Goal: Book appointment/travel/reservation

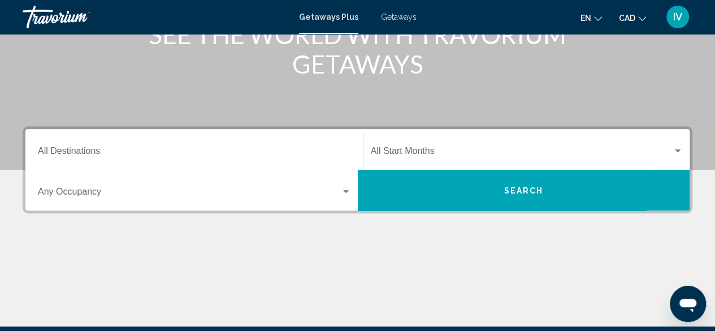
scroll to position [283, 0]
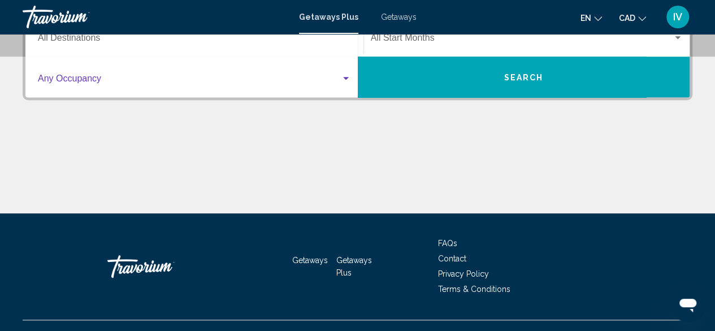
click at [344, 75] on div "Search widget" at bounding box center [346, 78] width 10 height 9
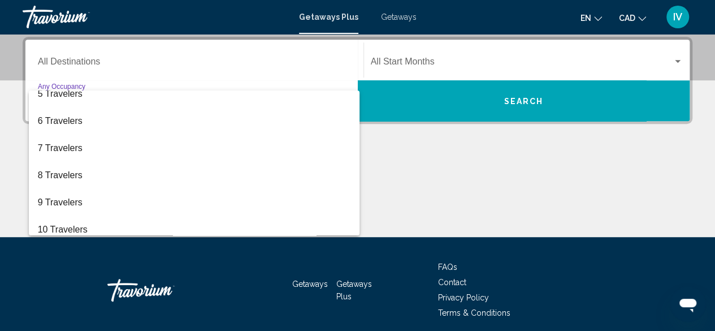
scroll to position [127, 0]
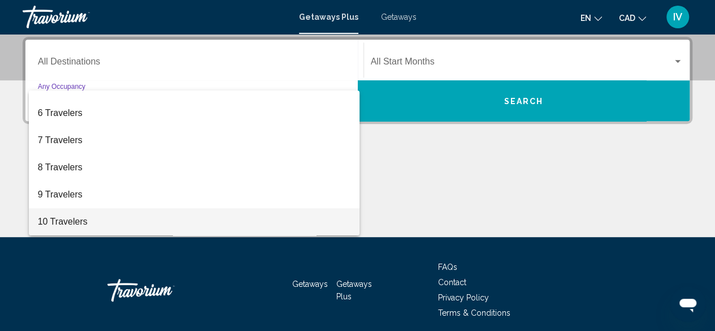
click at [65, 219] on span "10 Travelers" at bounding box center [194, 221] width 313 height 27
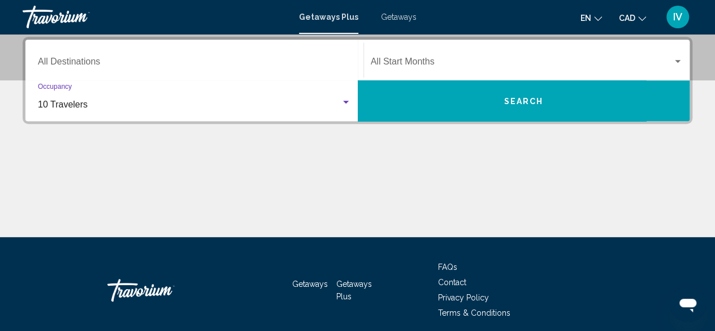
click at [84, 65] on input "Destination All Destinations" at bounding box center [194, 64] width 313 height 10
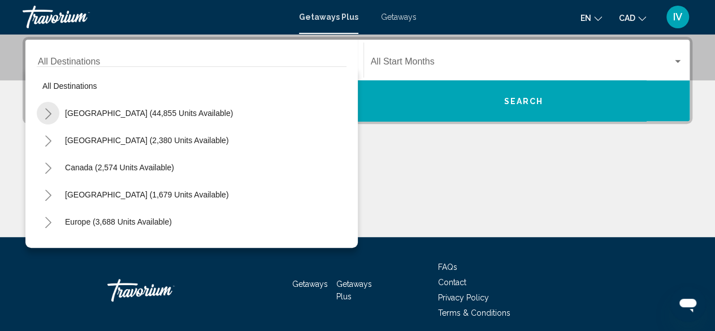
click at [46, 112] on icon "Toggle United States (44,855 units available)" at bounding box center [48, 113] width 8 height 11
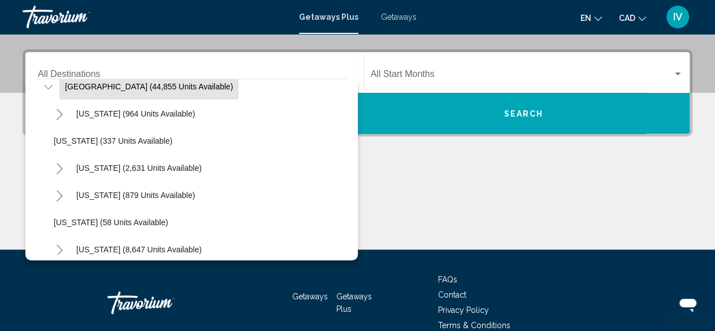
scroll to position [57, 0]
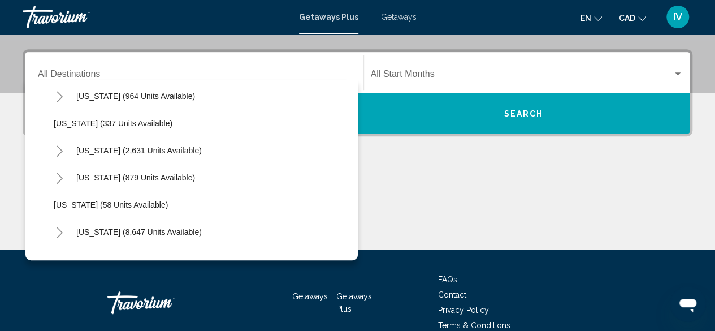
click at [60, 232] on icon "Toggle Florida (8,647 units available)" at bounding box center [59, 232] width 8 height 11
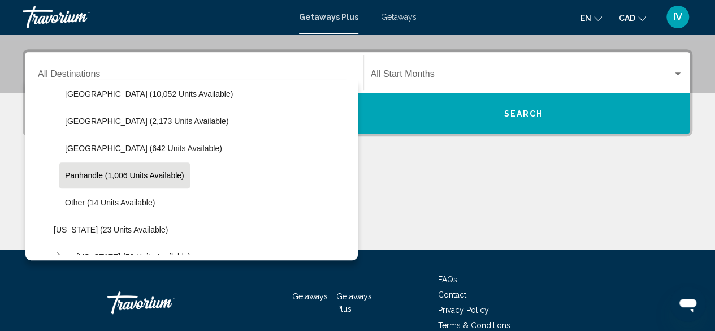
scroll to position [226, 0]
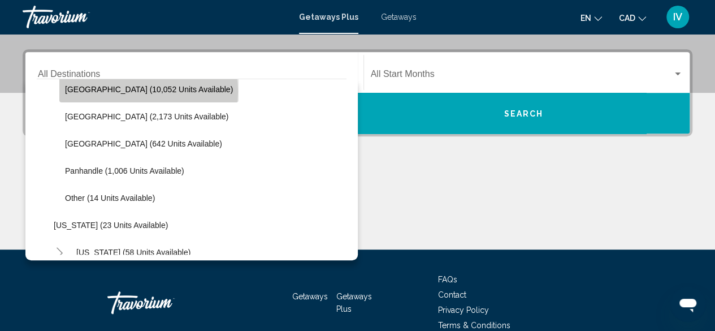
click at [144, 90] on span "[GEOGRAPHIC_DATA] (10,052 units available)" at bounding box center [149, 89] width 168 height 9
type input "**********"
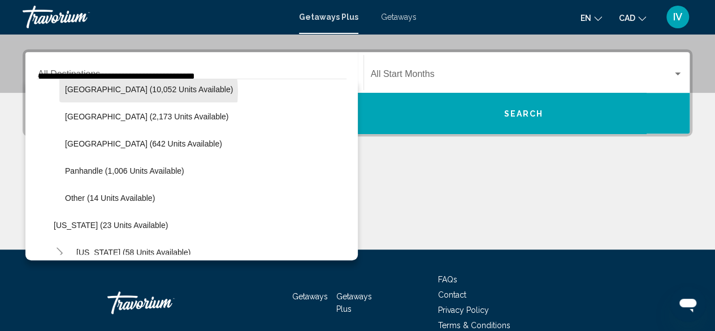
scroll to position [259, 0]
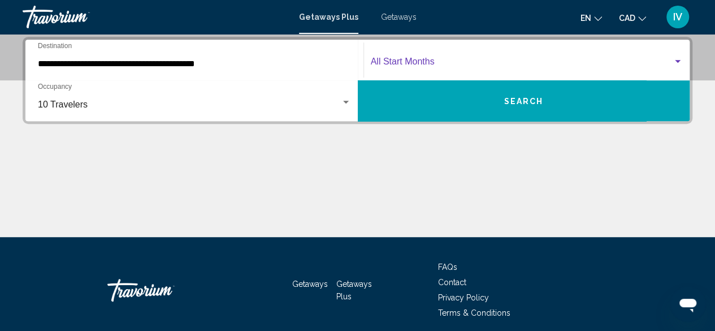
click at [679, 58] on div "Search widget" at bounding box center [677, 61] width 10 height 9
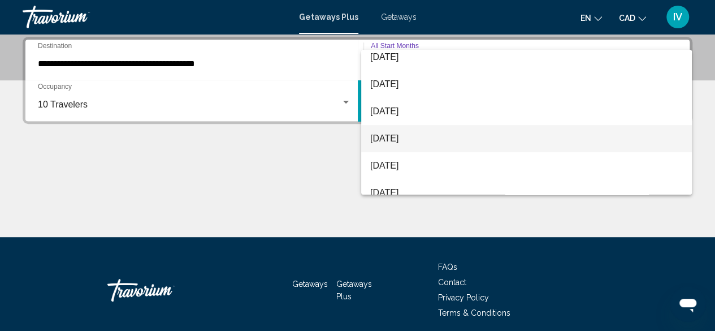
scroll to position [179, 0]
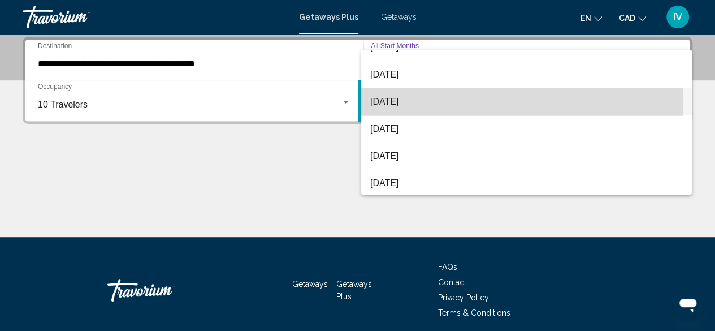
click at [416, 102] on span "[DATE]" at bounding box center [526, 101] width 312 height 27
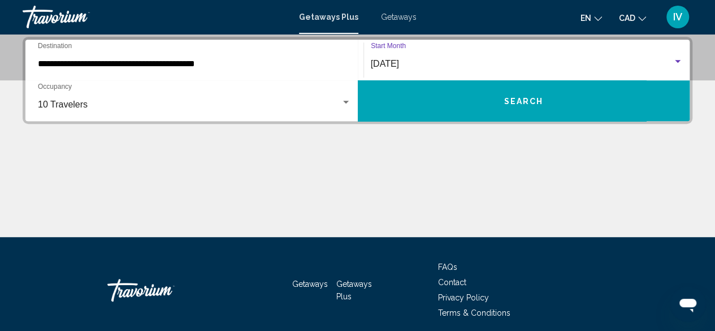
click at [511, 101] on span "Search" at bounding box center [523, 101] width 40 height 9
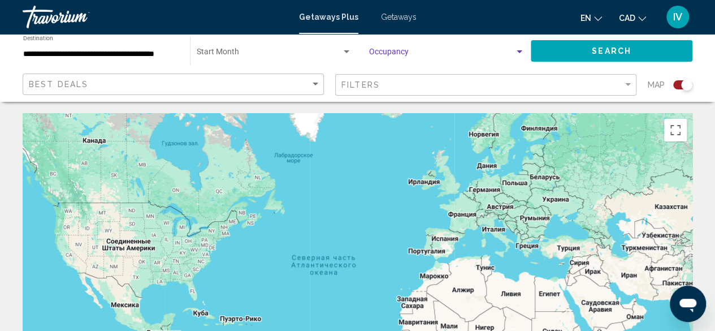
click at [524, 51] on div "Search widget" at bounding box center [519, 51] width 10 height 9
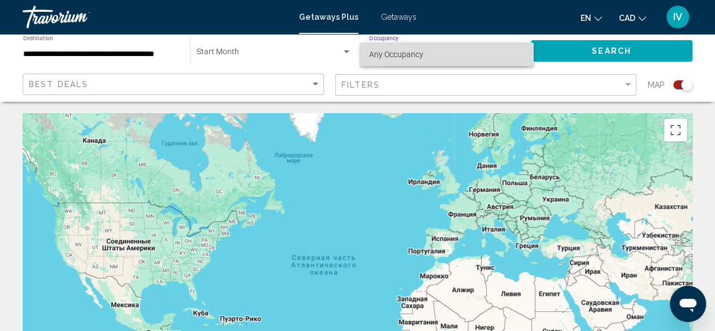
click at [385, 51] on span "Any Occupancy" at bounding box center [396, 54] width 54 height 9
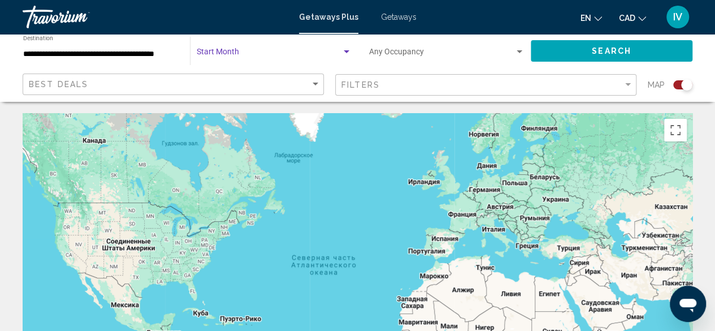
click at [345, 50] on div "Search widget" at bounding box center [347, 51] width 6 height 3
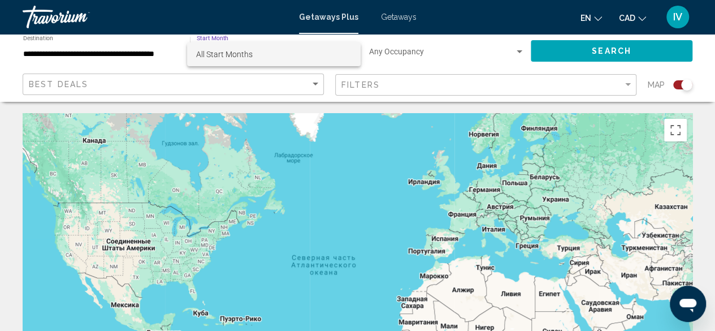
click at [631, 48] on div at bounding box center [357, 165] width 715 height 331
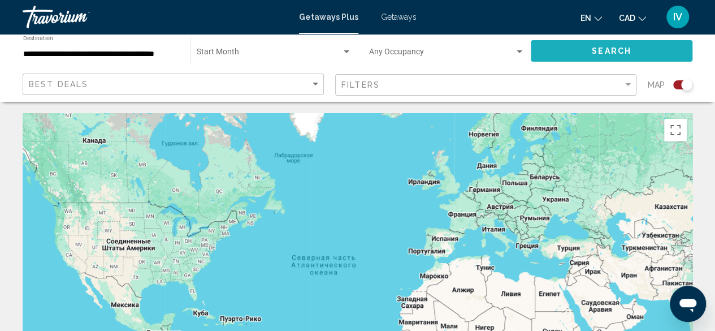
click at [618, 50] on span "Search" at bounding box center [612, 51] width 40 height 9
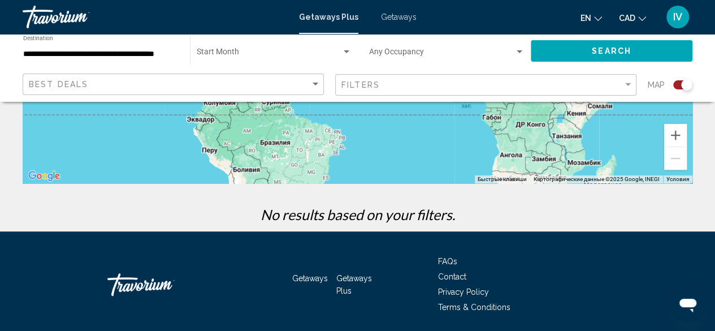
scroll to position [307, 0]
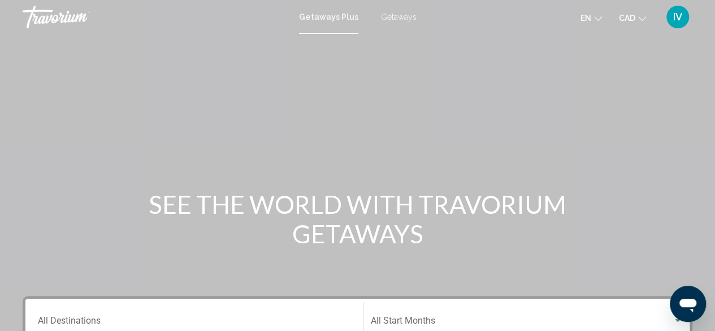
click at [396, 19] on span "Getaways" at bounding box center [399, 16] width 36 height 9
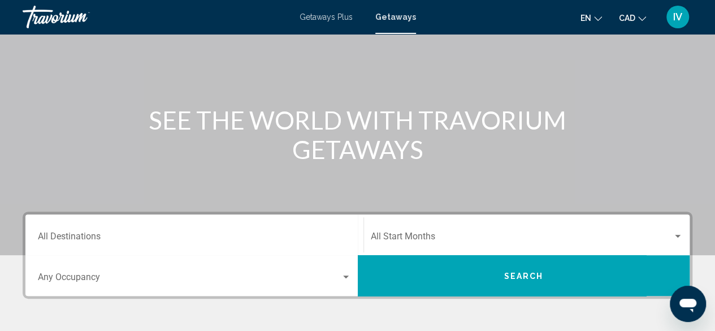
scroll to position [170, 0]
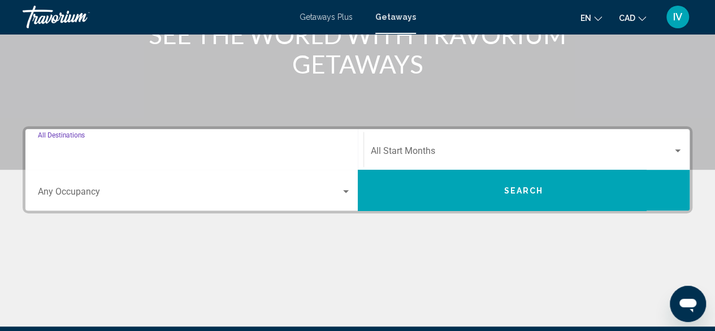
click at [52, 154] on input "Destination All Destinations" at bounding box center [194, 153] width 313 height 10
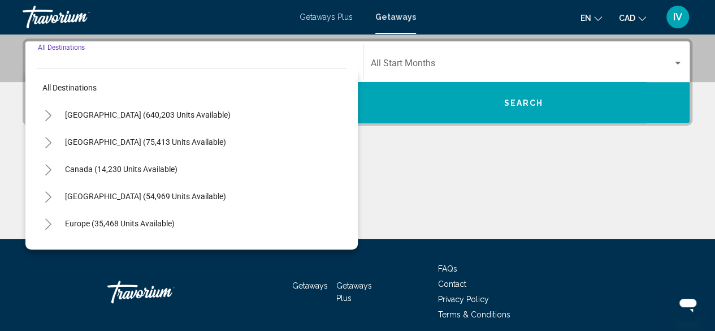
scroll to position [259, 0]
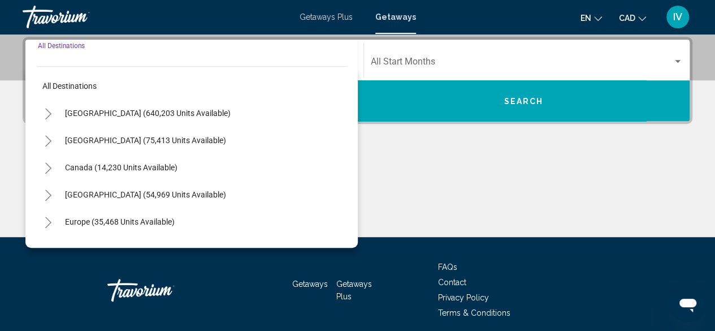
click at [47, 110] on icon "Toggle United States (640,203 units available)" at bounding box center [48, 113] width 8 height 11
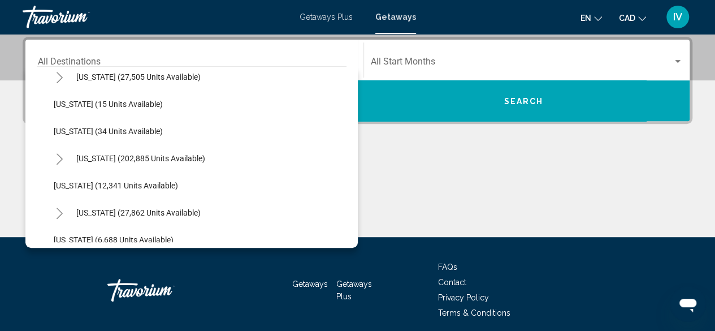
scroll to position [170, 0]
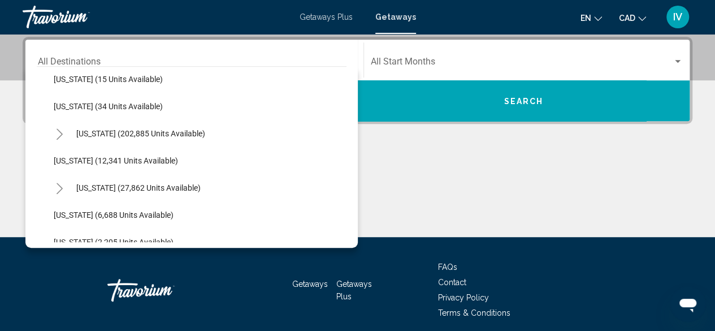
click at [59, 133] on icon "Toggle Florida (202,885 units available)" at bounding box center [59, 133] width 8 height 11
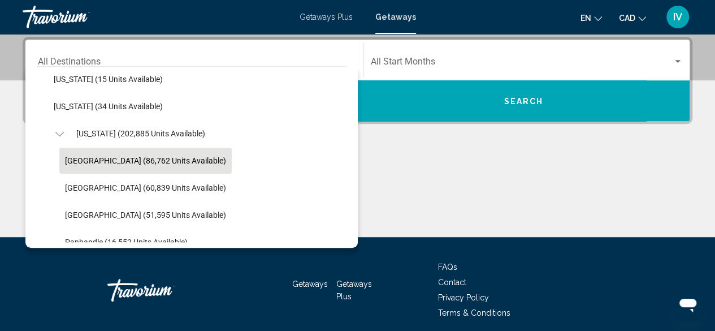
click at [96, 163] on span "[GEOGRAPHIC_DATA] (86,762 units available)" at bounding box center [145, 160] width 161 height 9
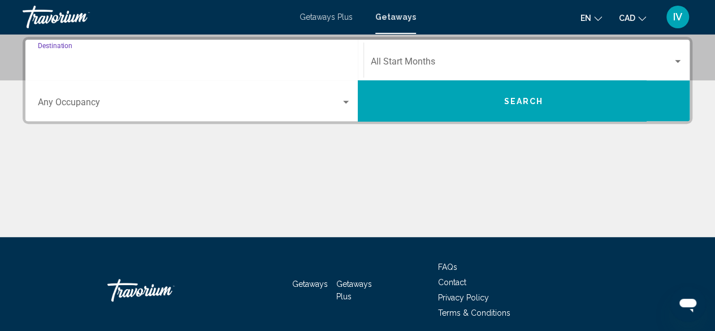
type input "**********"
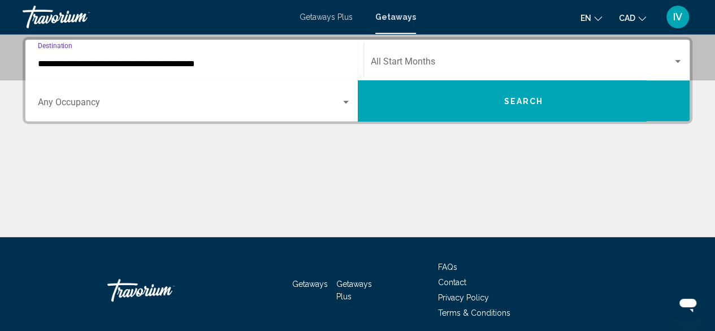
click at [516, 101] on span "Search" at bounding box center [523, 101] width 40 height 9
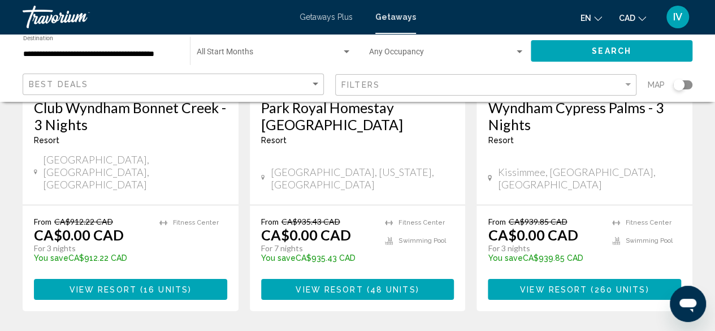
scroll to position [1629, 0]
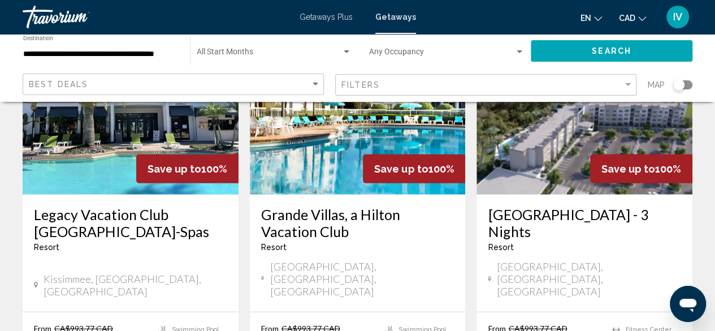
scroll to position [1469, 0]
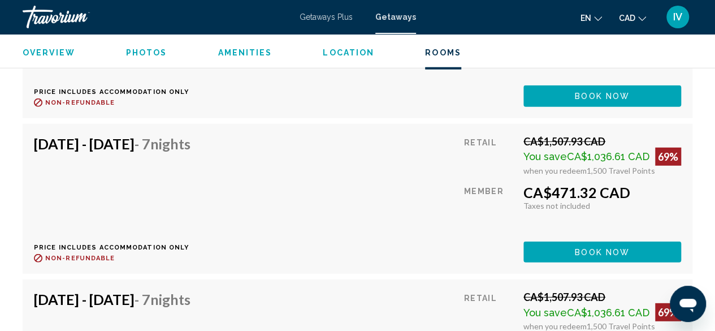
scroll to position [7878, 0]
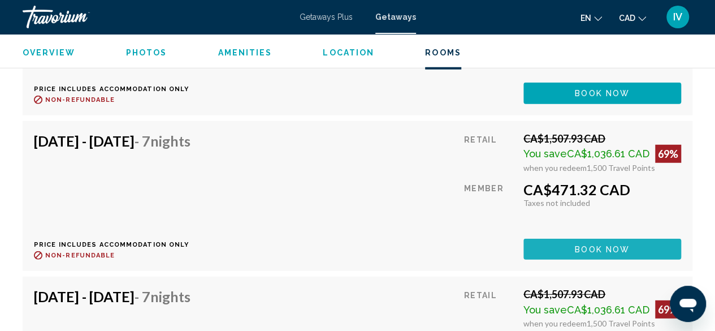
click at [606, 245] on span "Book now" at bounding box center [602, 249] width 55 height 9
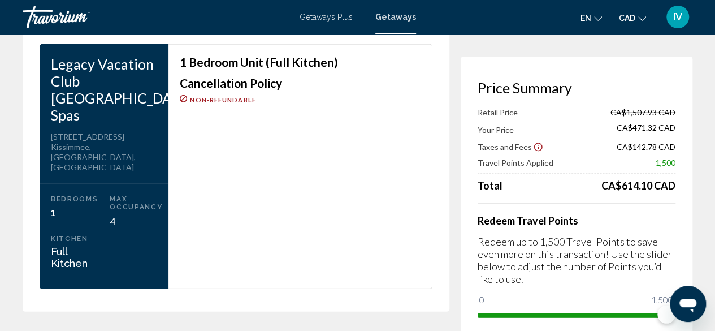
scroll to position [1526, 0]
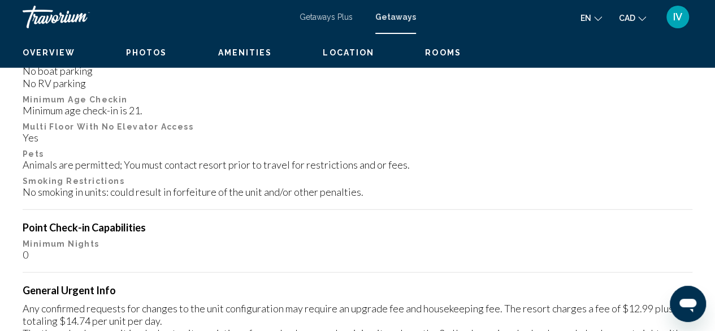
scroll to position [137, 0]
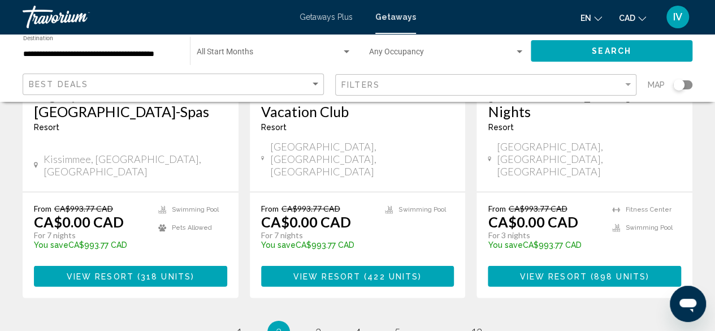
scroll to position [1629, 0]
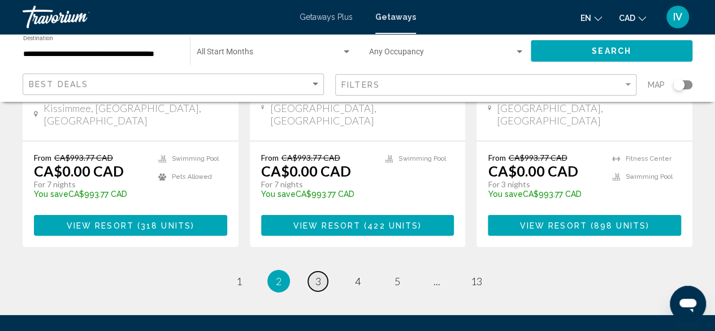
click at [313, 271] on link "page 3" at bounding box center [318, 281] width 20 height 20
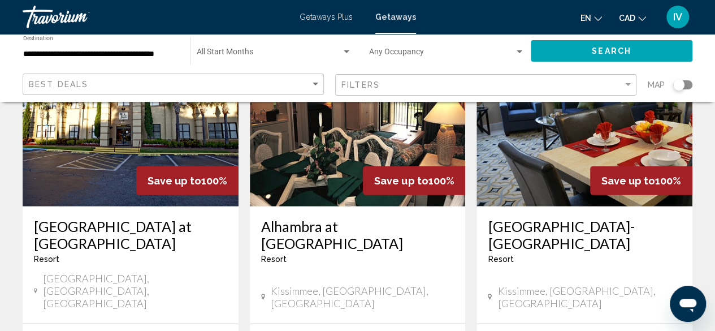
scroll to position [1469, 0]
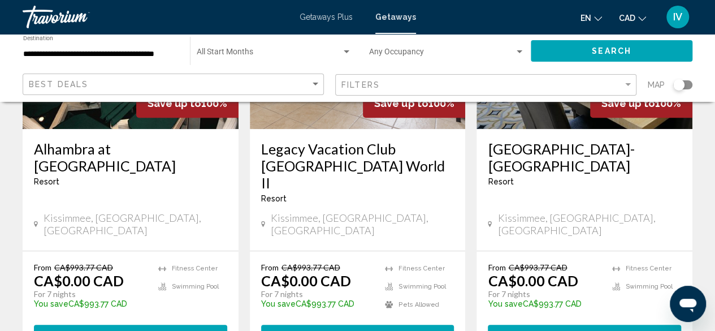
scroll to position [226, 0]
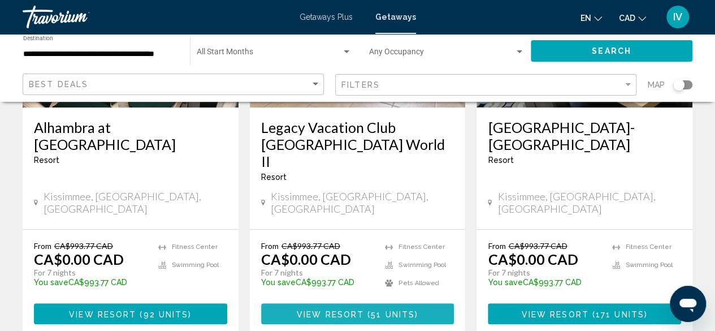
click at [371, 309] on span "51 units" at bounding box center [393, 313] width 44 height 9
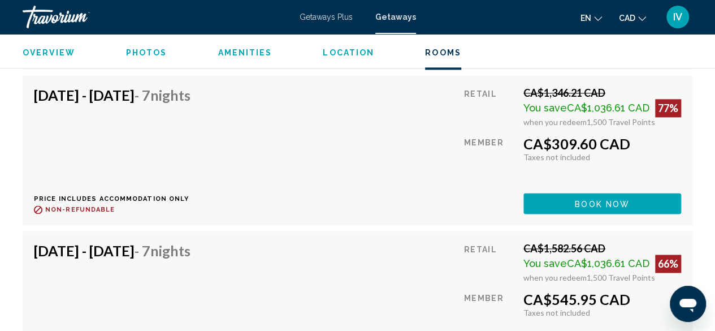
scroll to position [5053, 0]
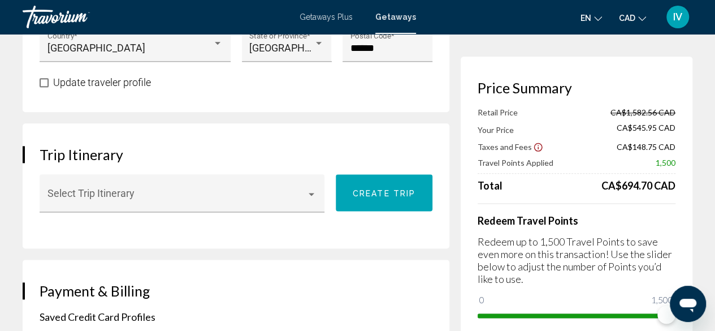
scroll to position [622, 0]
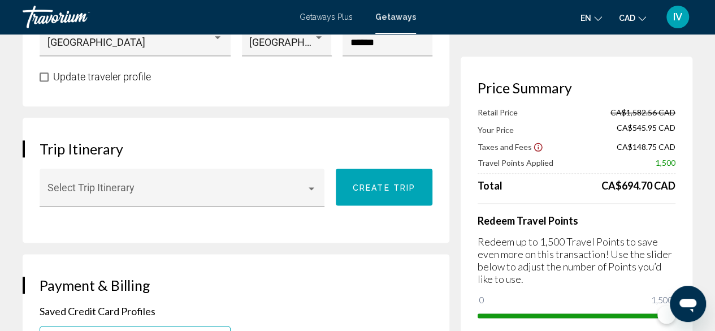
scroll to position [137, 0]
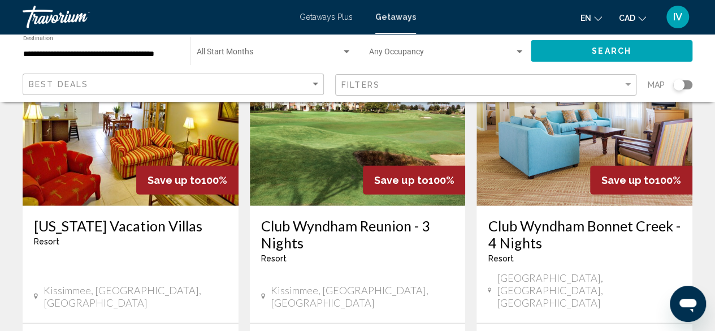
scroll to position [1526, 0]
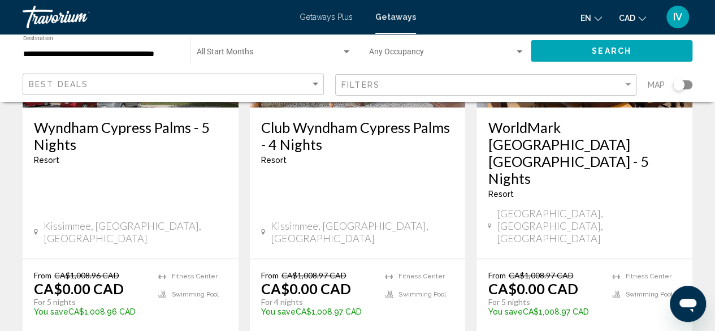
scroll to position [170, 0]
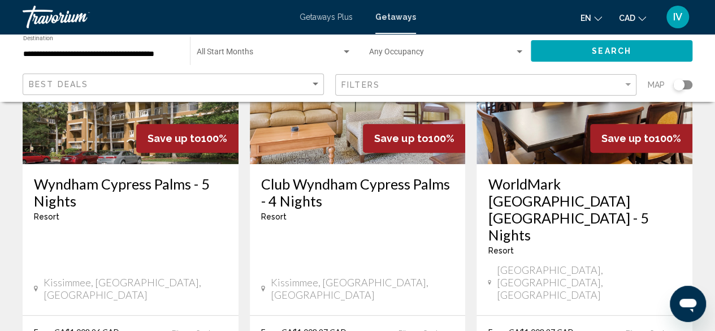
click at [108, 183] on h3 "Wyndham Cypress Palms - 5 Nights" at bounding box center [130, 192] width 193 height 34
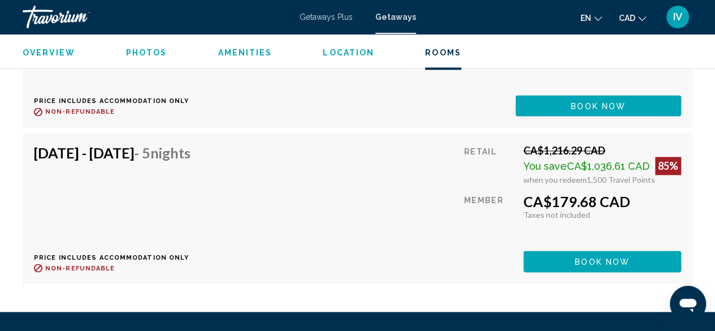
scroll to position [11655, 0]
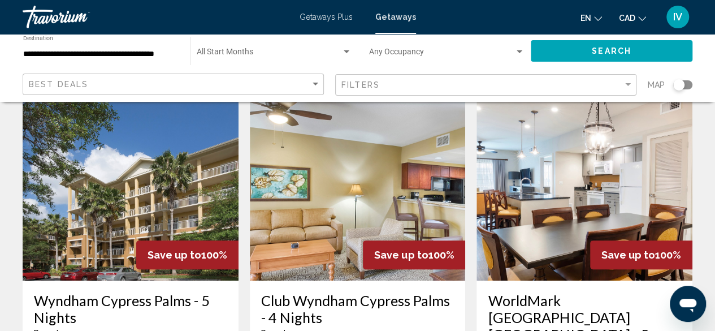
scroll to position [113, 0]
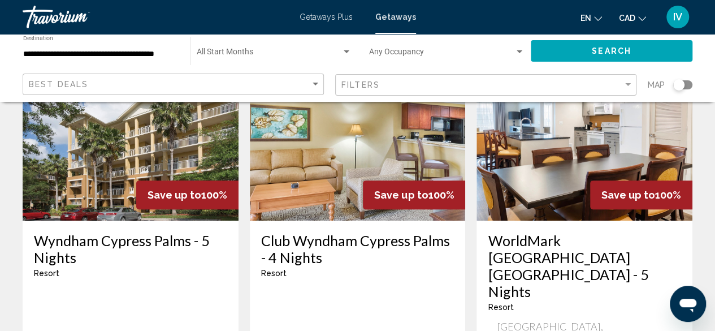
click at [585, 167] on img "Main content" at bounding box center [584, 130] width 216 height 181
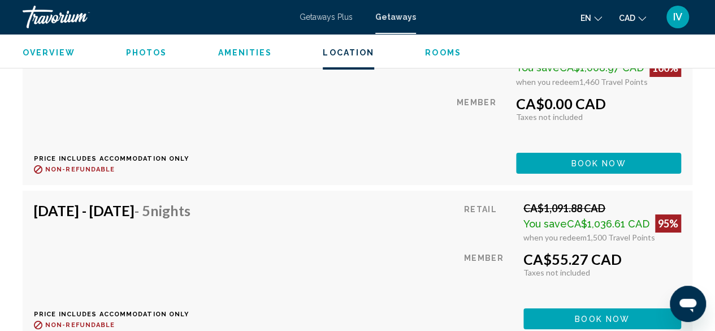
scroll to position [6353, 0]
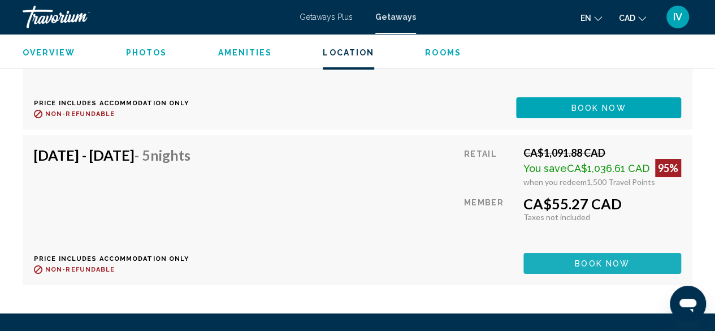
click at [592, 259] on span "Book now" at bounding box center [602, 263] width 55 height 9
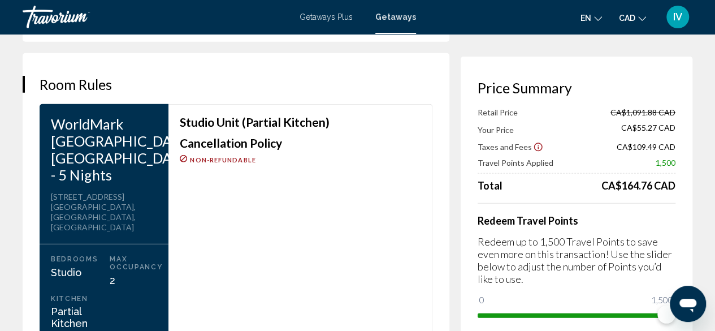
scroll to position [1300, 0]
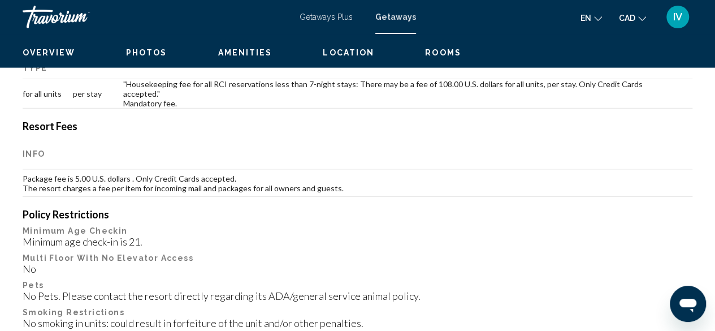
scroll to position [137, 0]
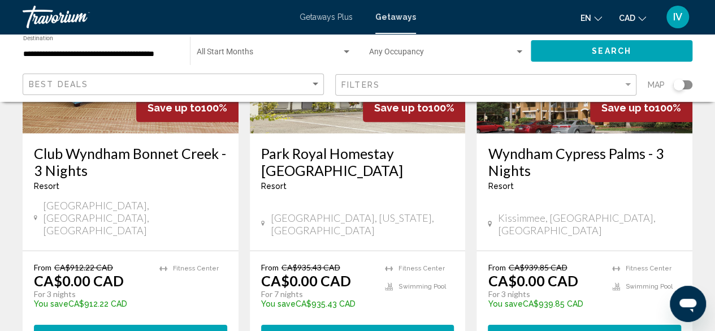
scroll to position [1629, 0]
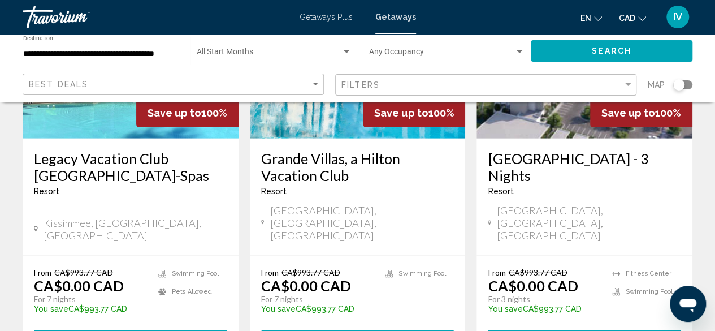
scroll to position [1582, 0]
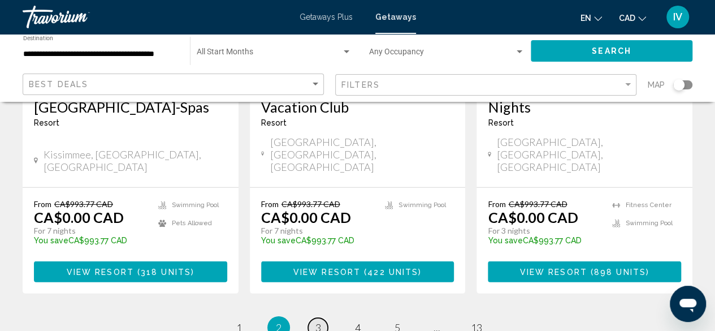
click at [321, 318] on link "page 3" at bounding box center [318, 328] width 20 height 20
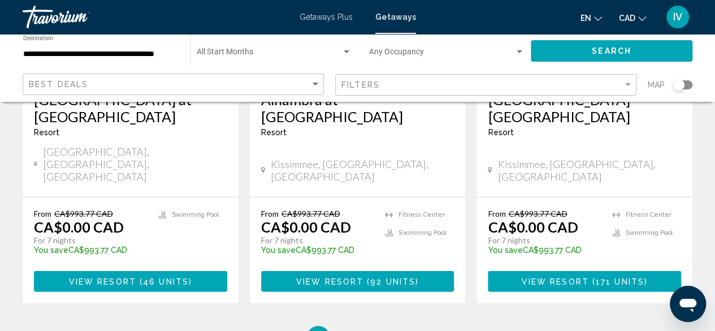
scroll to position [1582, 0]
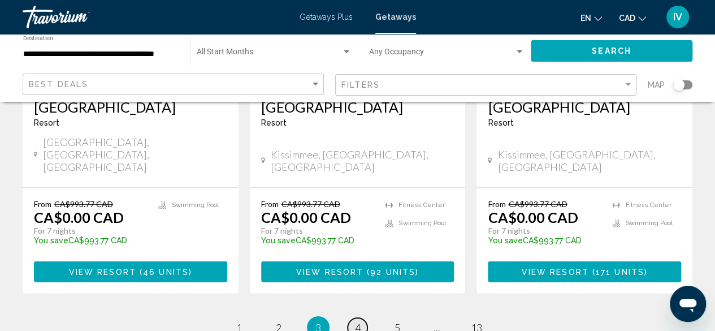
click at [353, 318] on link "page 4" at bounding box center [358, 328] width 20 height 20
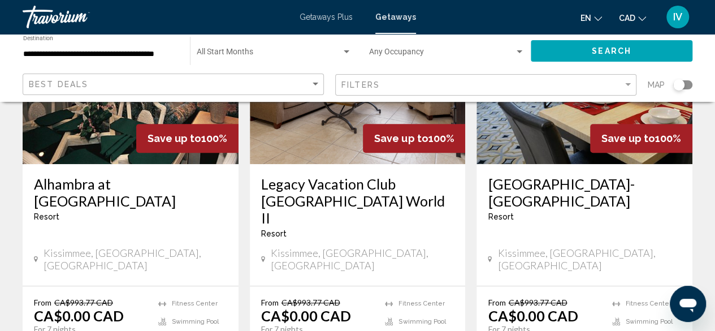
scroll to position [226, 0]
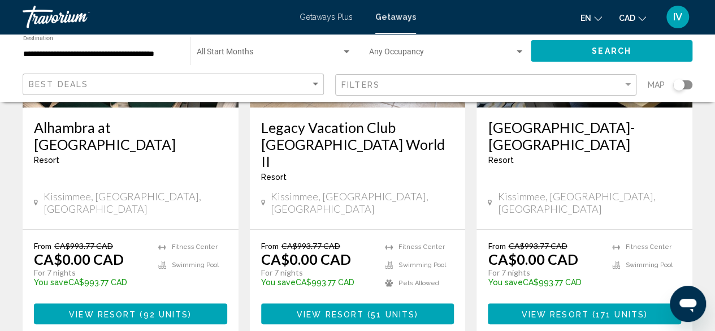
click at [332, 132] on h3 "Legacy Vacation Club [GEOGRAPHIC_DATA] World II" at bounding box center [357, 144] width 193 height 51
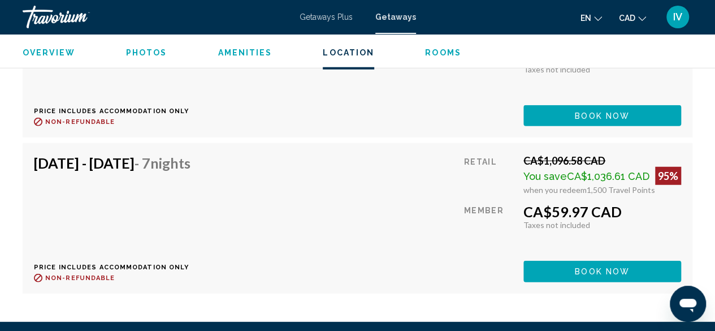
scroll to position [5731, 0]
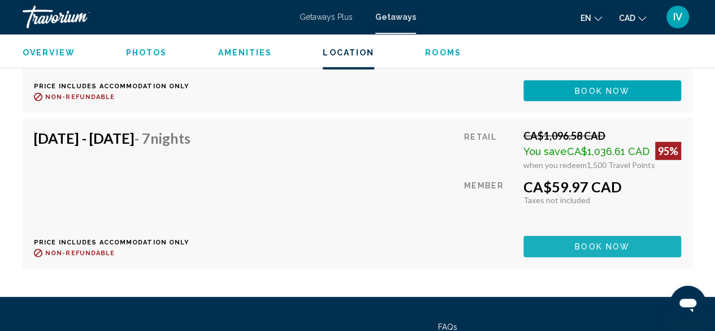
click at [581, 242] on span "Book now" at bounding box center [602, 246] width 55 height 9
